Goal: Transaction & Acquisition: Purchase product/service

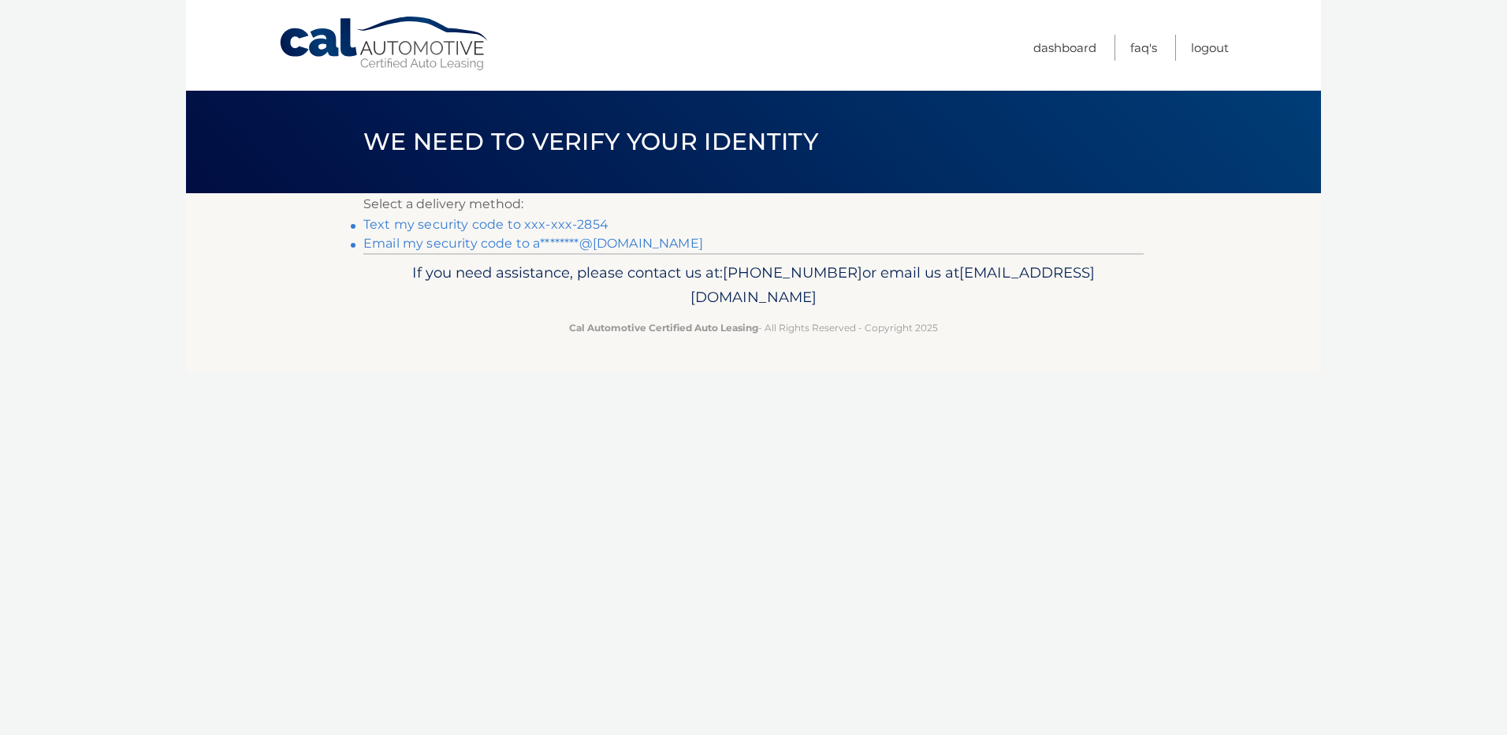
click at [523, 230] on link "Text my security code to xxx-xxx-2854" at bounding box center [485, 224] width 245 height 15
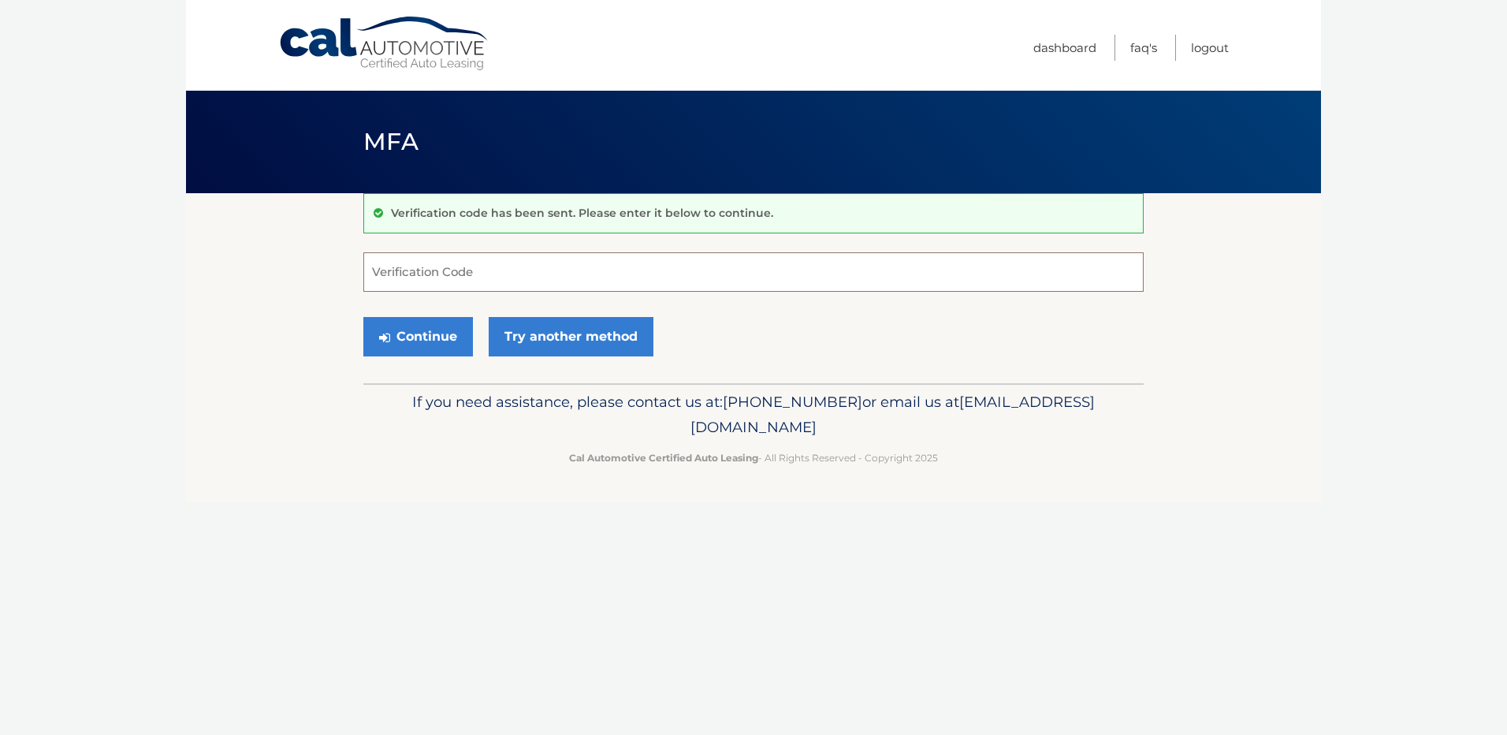
click at [470, 276] on input "Verification Code" at bounding box center [753, 271] width 780 height 39
type input "262489"
click at [363, 317] on button "Continue" at bounding box center [418, 336] width 110 height 39
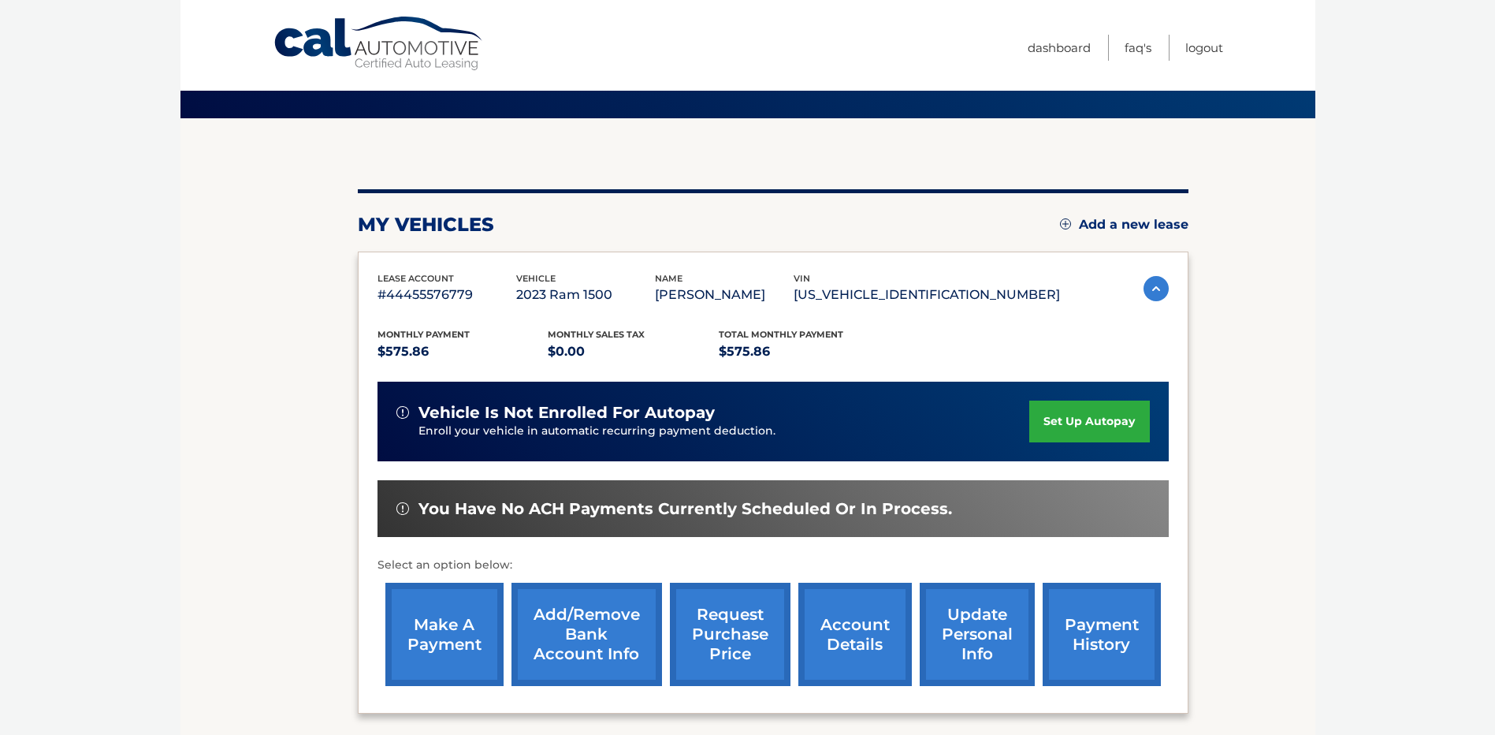
scroll to position [79, 0]
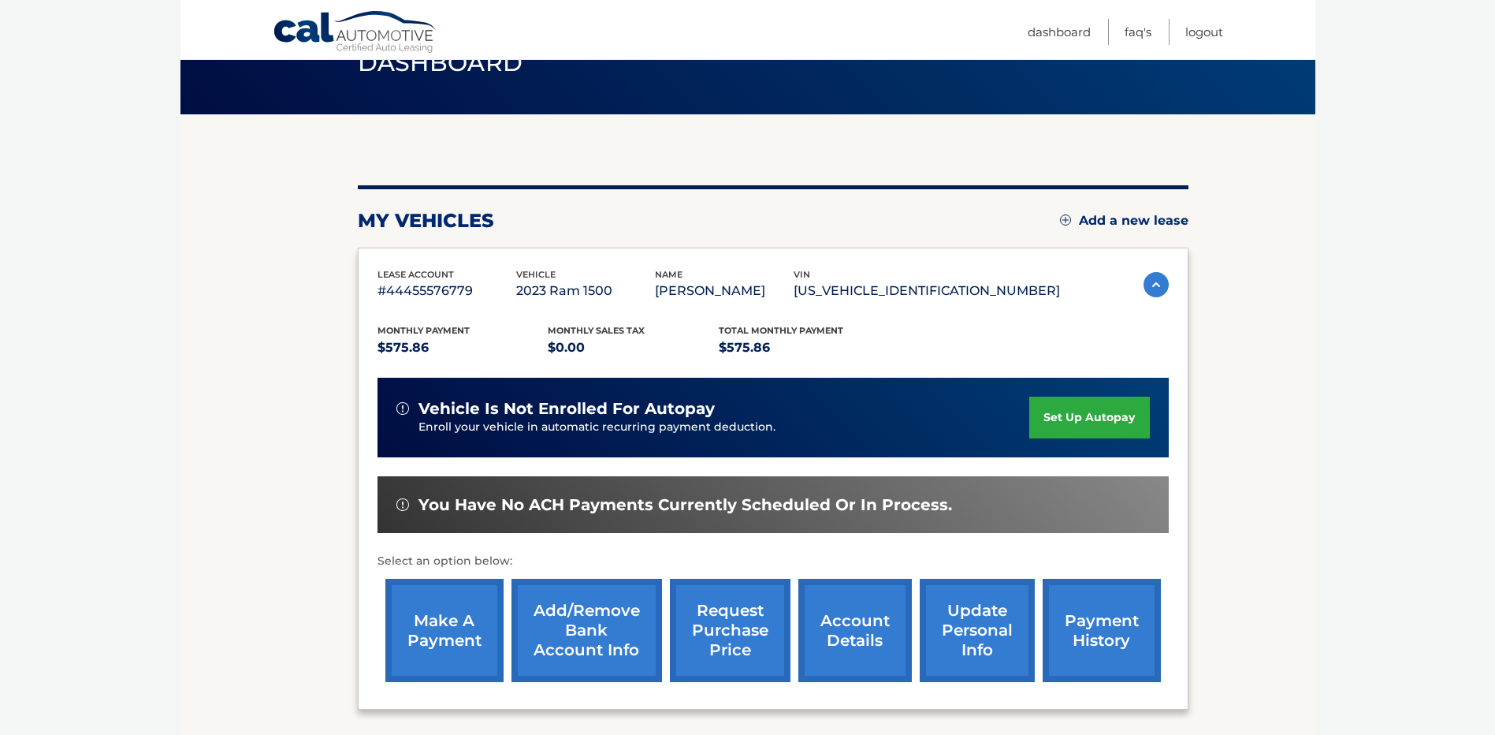
click at [445, 631] on link "make a payment" at bounding box center [444, 629] width 118 height 103
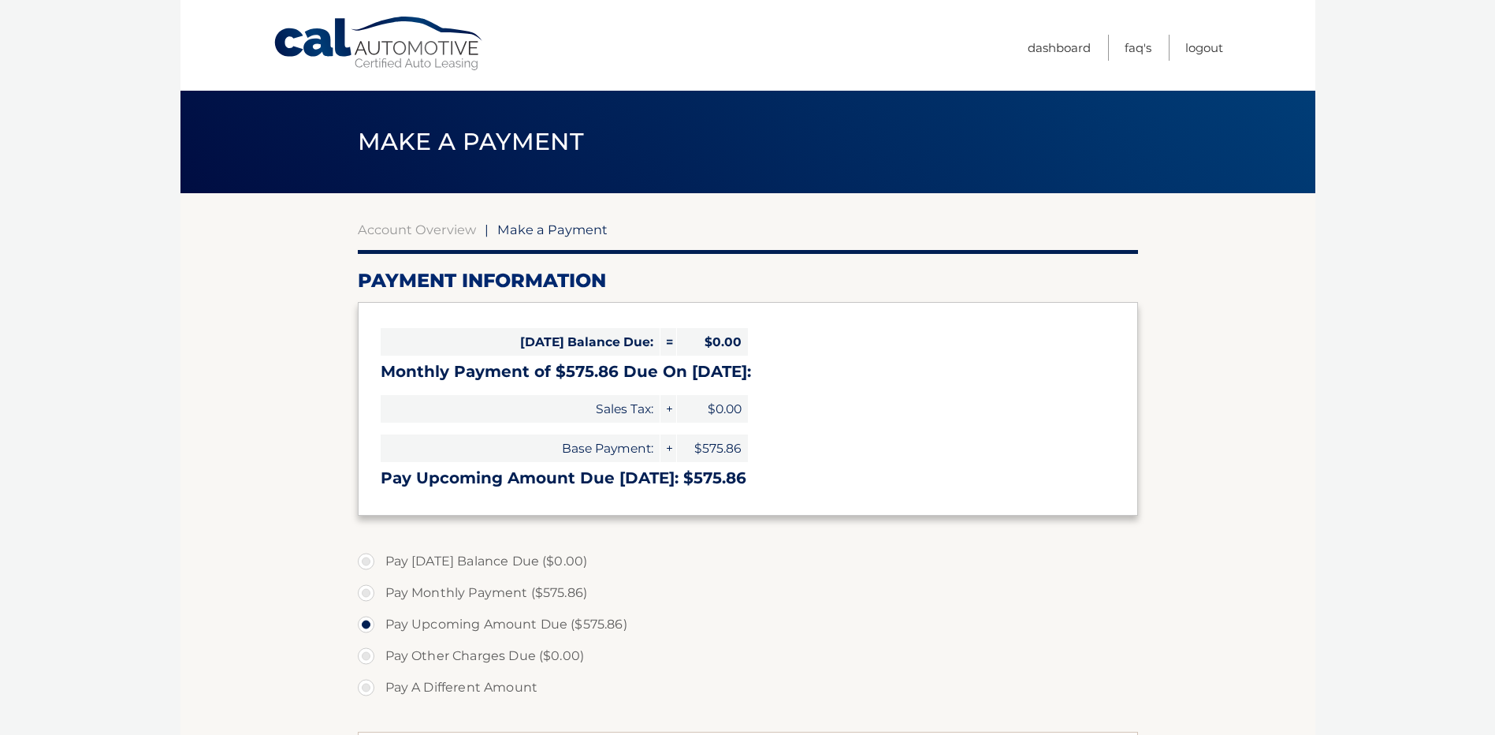
select select "NDNmNmVlNTctMmQwYy00MzMwLWJlOTItNzBlYTdmNWFkYWNh"
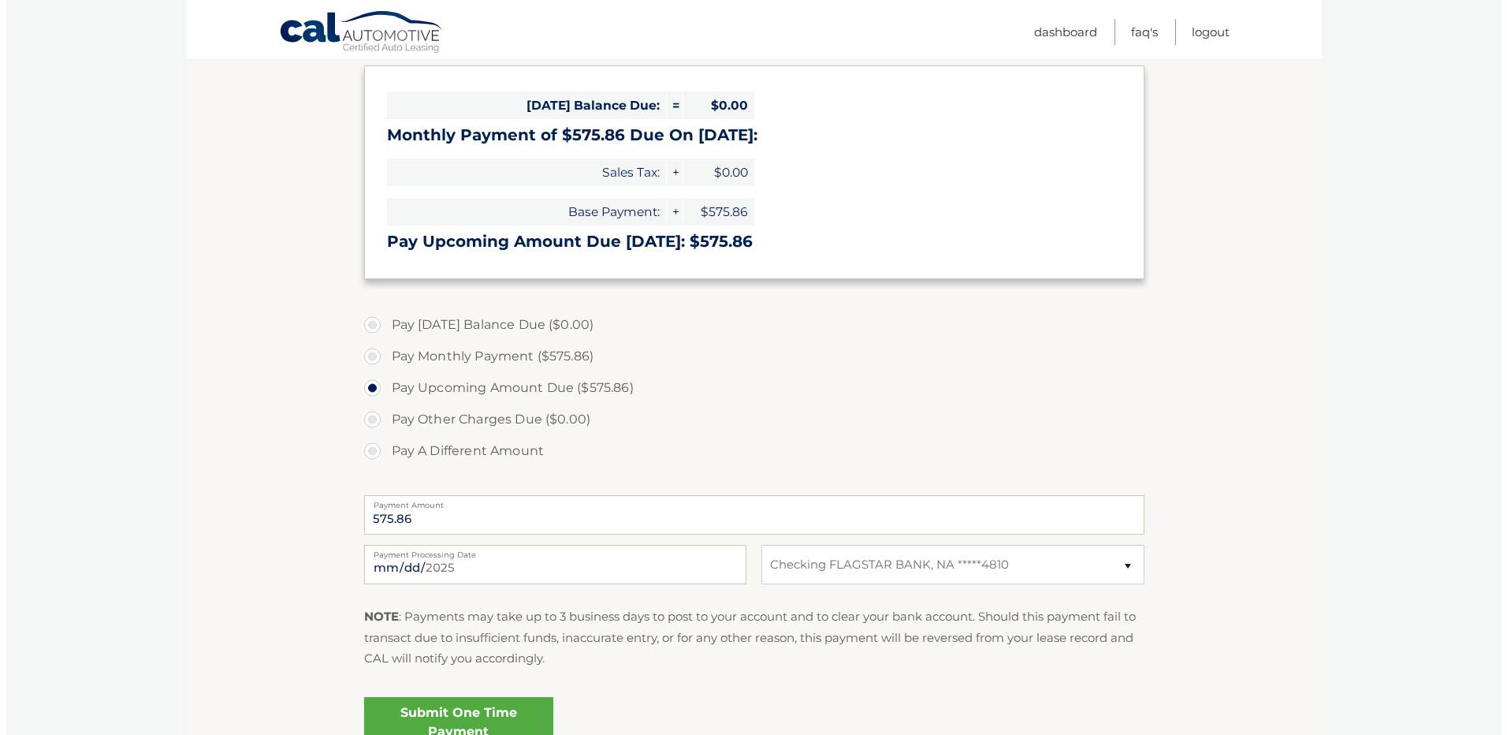
scroll to position [315, 0]
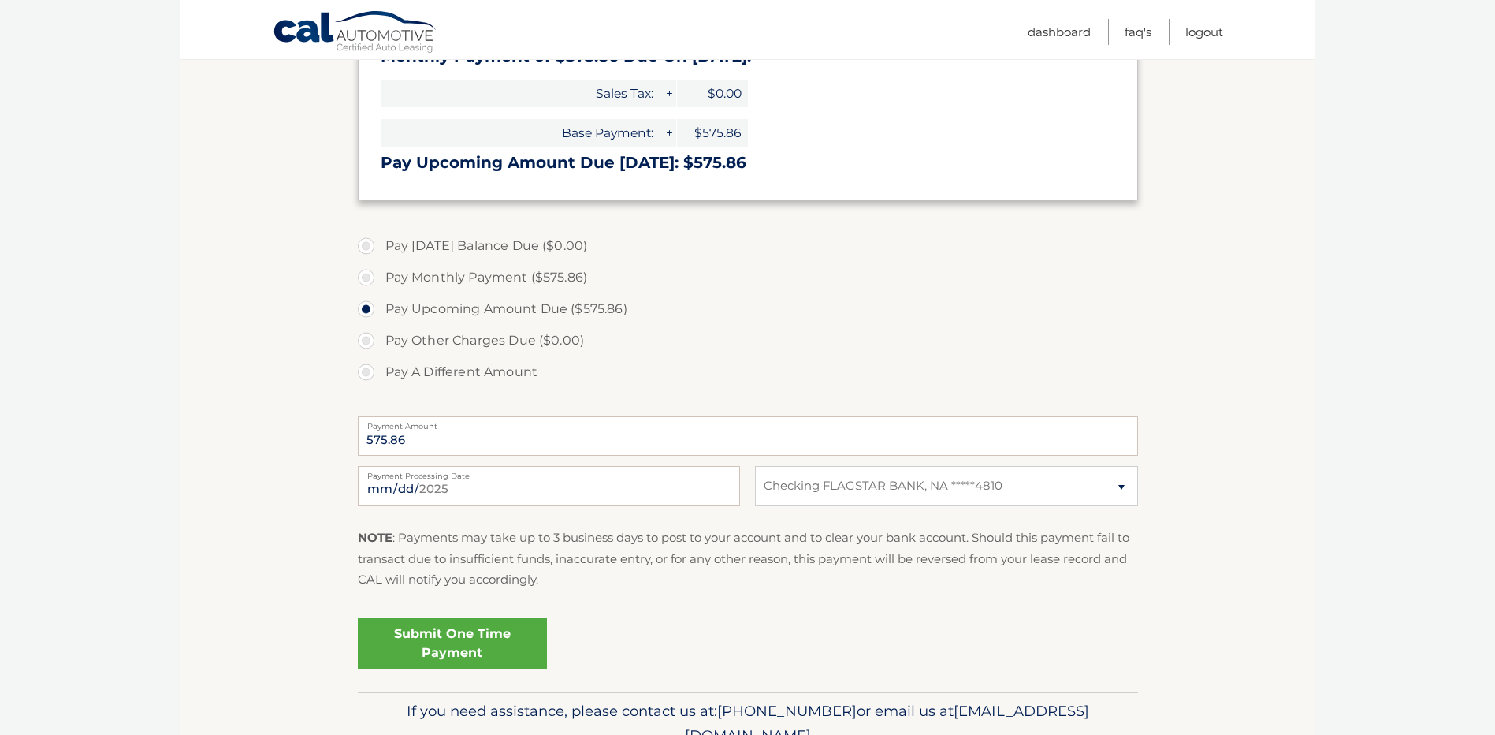
click at [438, 638] on link "Submit One Time Payment" at bounding box center [452, 643] width 189 height 50
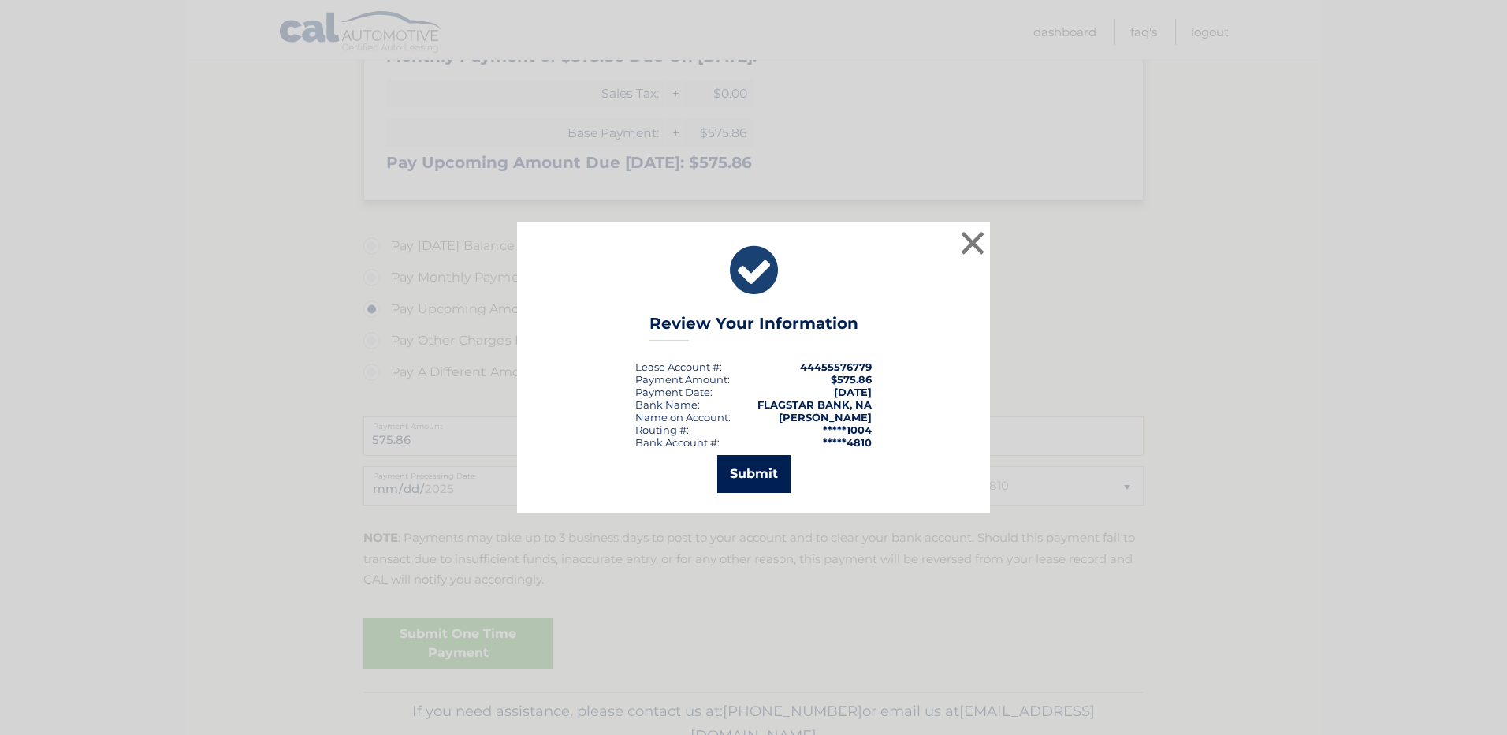
click at [768, 468] on button "Submit" at bounding box center [753, 474] width 73 height 38
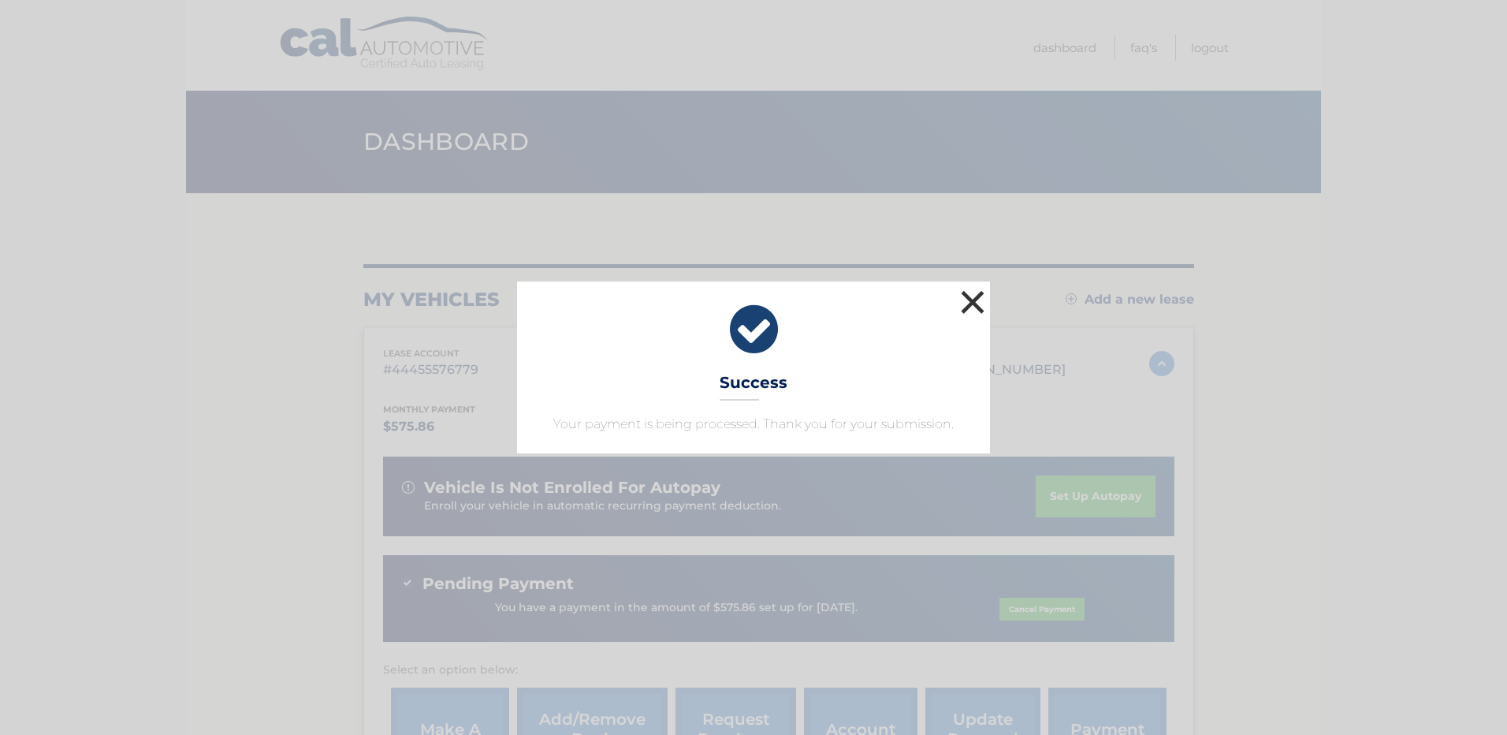
click at [973, 295] on button "×" at bounding box center [973, 302] width 32 height 32
